Goal: Check status: Check status

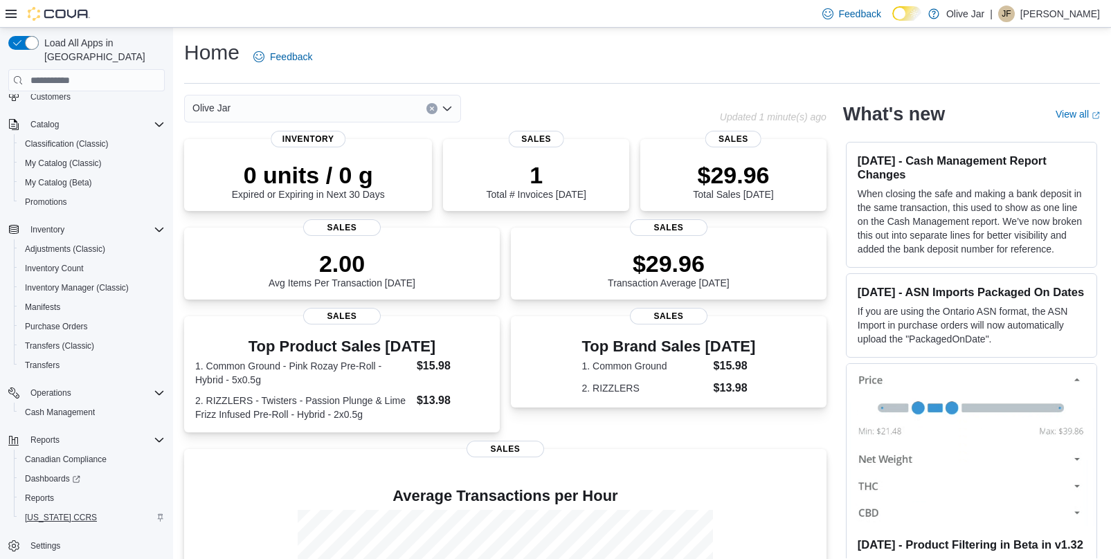
scroll to position [109, 0]
click at [53, 493] on span "Reports" at bounding box center [39, 498] width 29 height 11
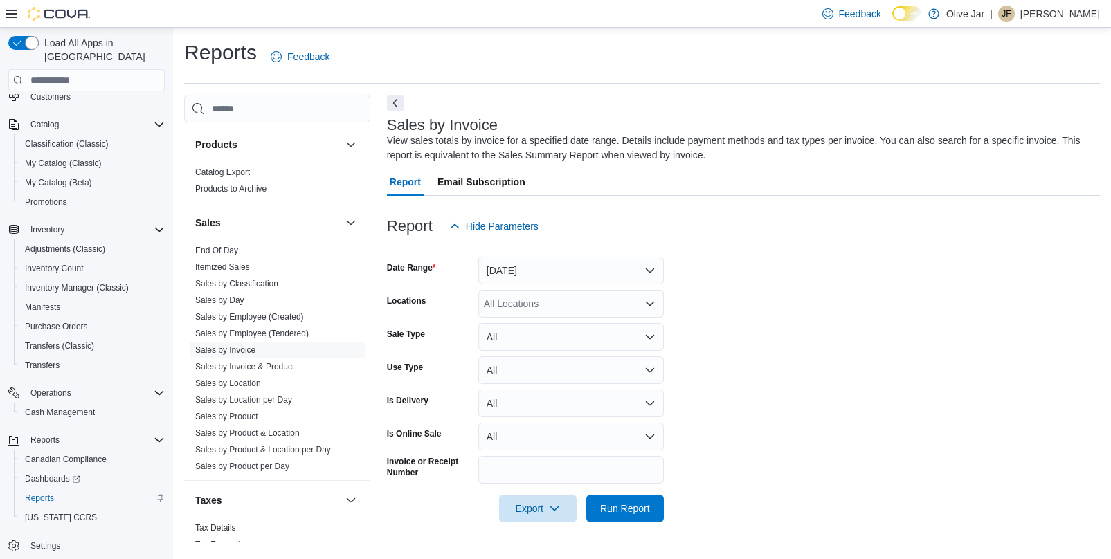
scroll to position [894, 0]
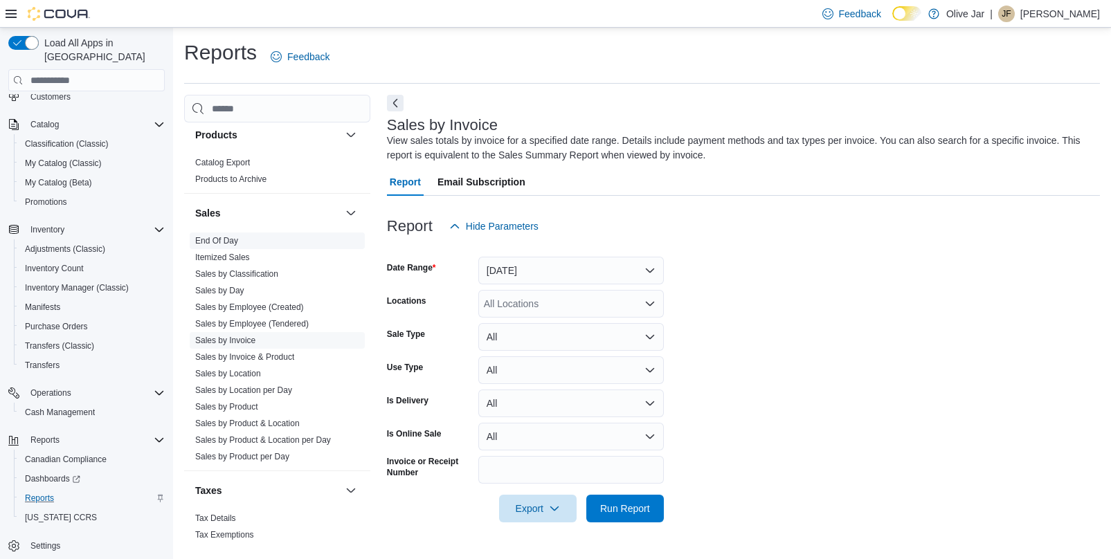
click at [249, 236] on span "End Of Day" at bounding box center [277, 241] width 175 height 17
click at [231, 237] on link "End Of Day" at bounding box center [216, 241] width 43 height 10
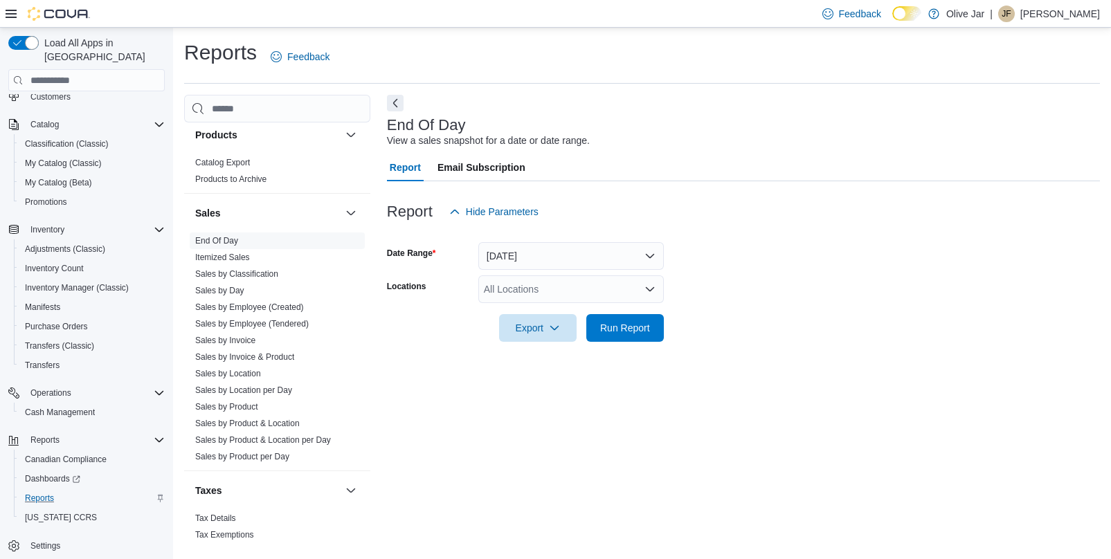
click at [522, 244] on button "[DATE]" at bounding box center [571, 256] width 186 height 28
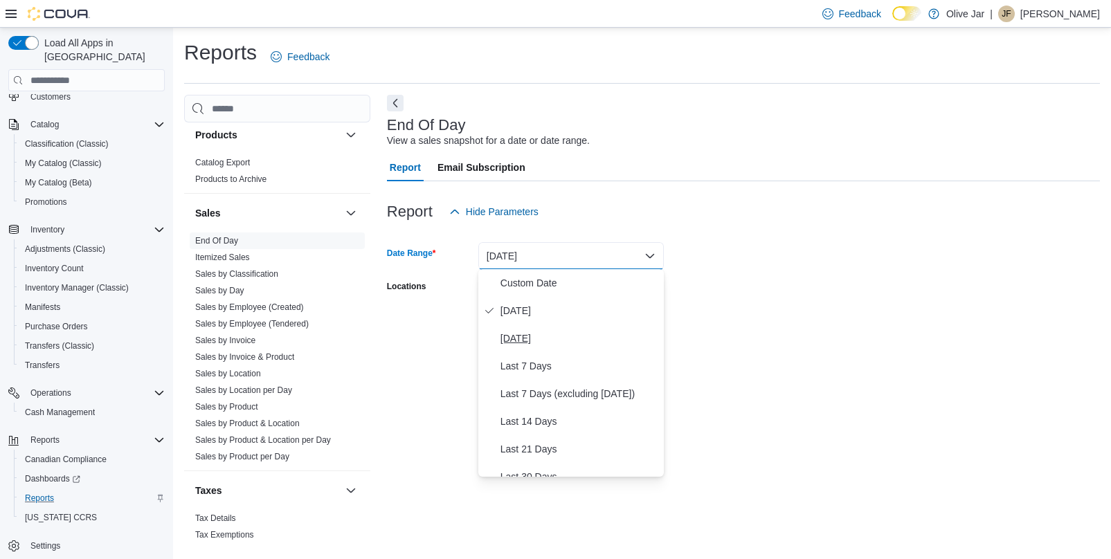
click at [526, 327] on button "[DATE]" at bounding box center [571, 339] width 186 height 28
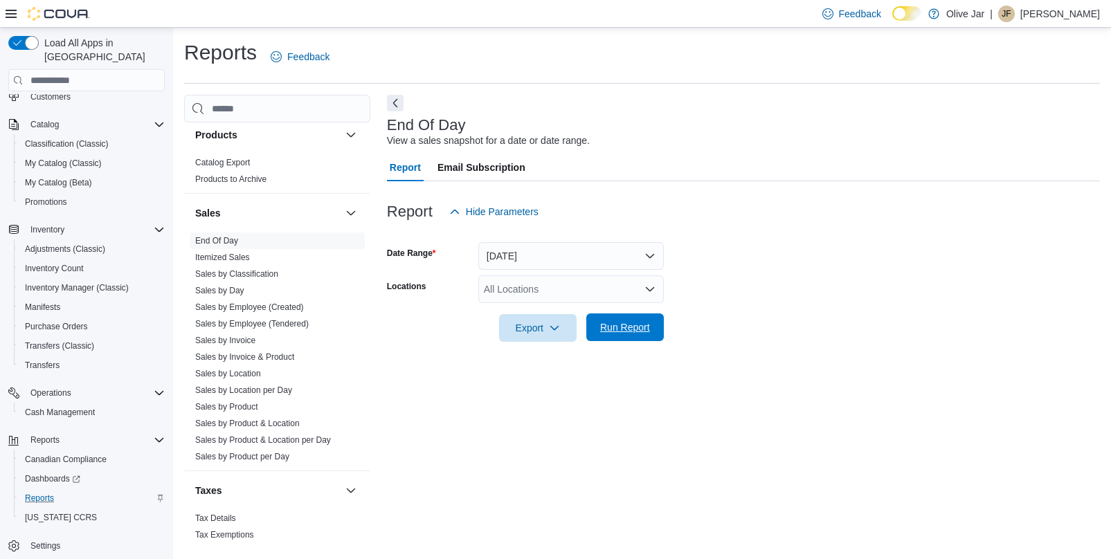
click at [612, 326] on span "Run Report" at bounding box center [625, 328] width 50 height 14
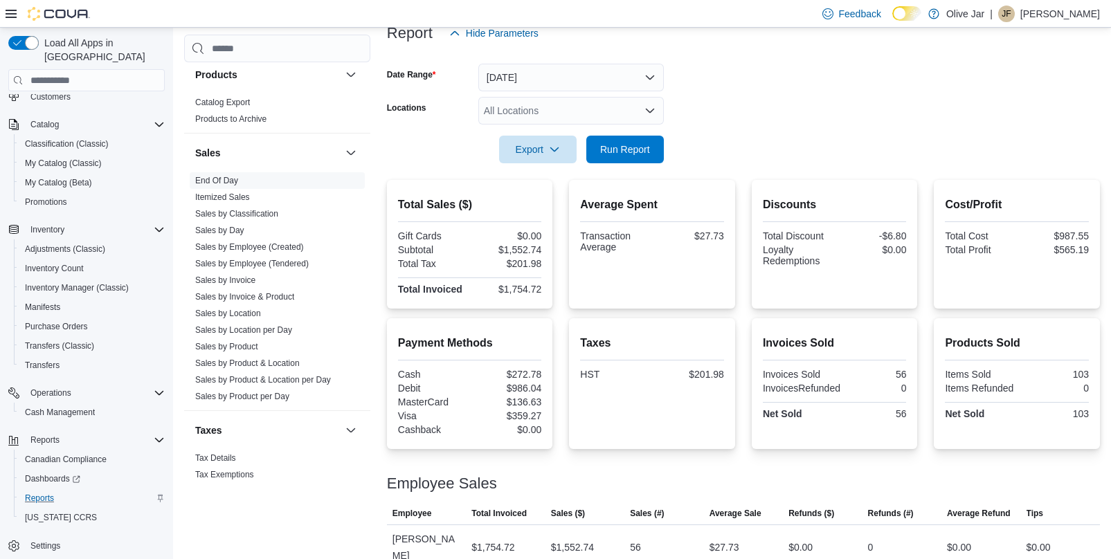
scroll to position [179, 0]
drag, startPoint x: 591, startPoint y: 413, endPoint x: 591, endPoint y: 336, distance: 77.5
click at [591, 341] on div "Taxes HST $201.98" at bounding box center [652, 383] width 144 height 109
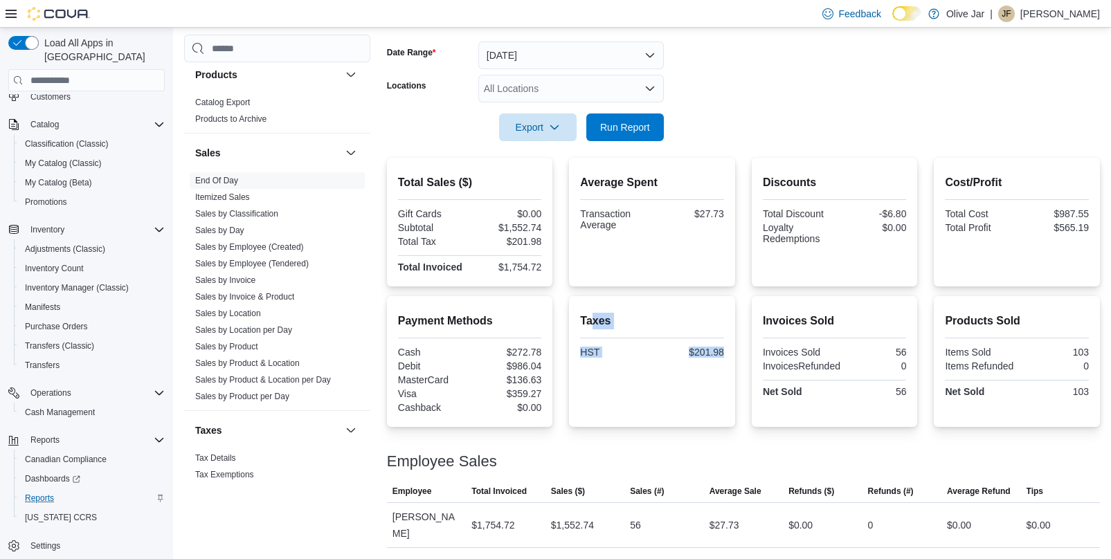
scroll to position [200, 0]
